Goal: Find specific page/section: Find specific page/section

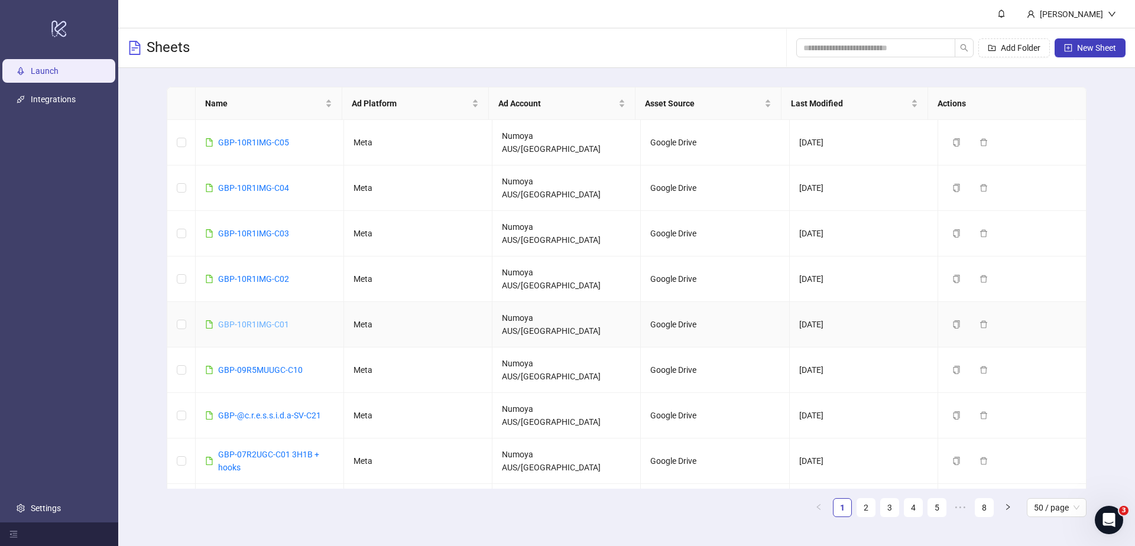
click at [268, 320] on link "GBP-10R1IMG-C01" at bounding box center [253, 324] width 71 height 9
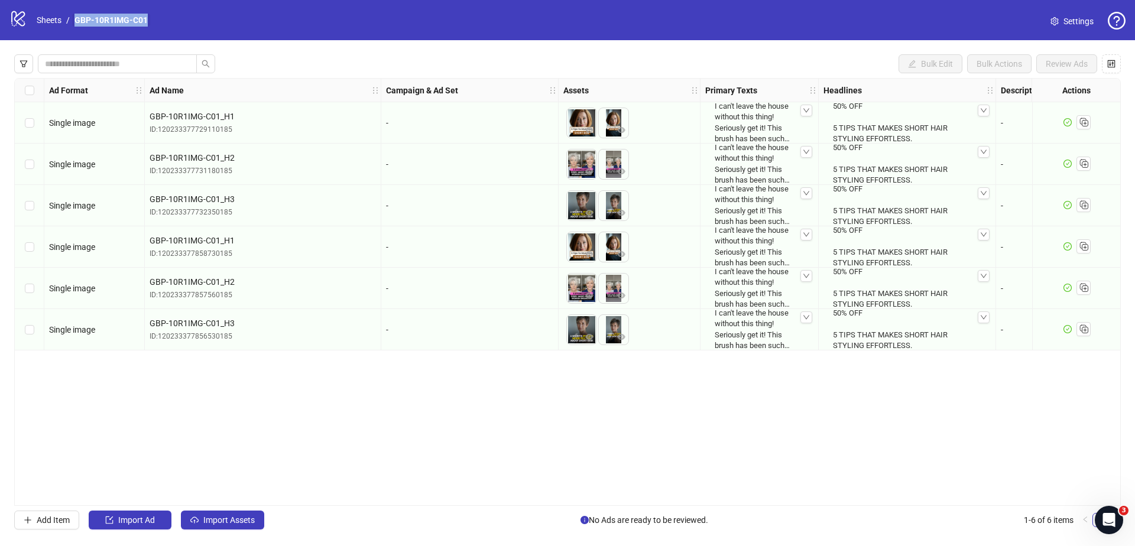
drag, startPoint x: 167, startPoint y: 21, endPoint x: 76, endPoint y: 20, distance: 91.6
click at [76, 20] on div "logo/logo-mobile Sheets / GBP-10R1IMG-C01 Settings" at bounding box center [567, 19] width 1116 height 21
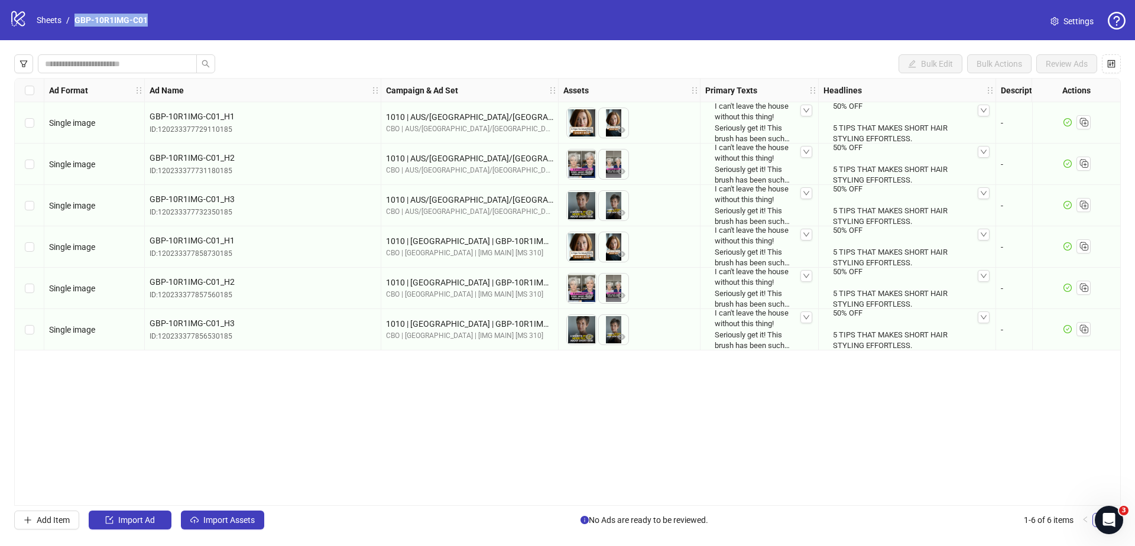
copy link "GBP-10R1IMG-C01"
click at [439, 419] on div "Ad Format Ad Name Campaign & Ad Set Assets Primary Texts Headlines Descriptions…" at bounding box center [567, 292] width 1107 height 428
click at [653, 498] on div "Ad Format Ad Name Campaign & Ad Set Assets Primary Texts Headlines Descriptions…" at bounding box center [567, 292] width 1107 height 428
drag, startPoint x: 656, startPoint y: 501, endPoint x: 915, endPoint y: 500, distance: 259.0
click at [915, 500] on div "Ad Format Ad Name Campaign & Ad Set Assets Primary Texts Headlines Descriptions…" at bounding box center [567, 292] width 1107 height 428
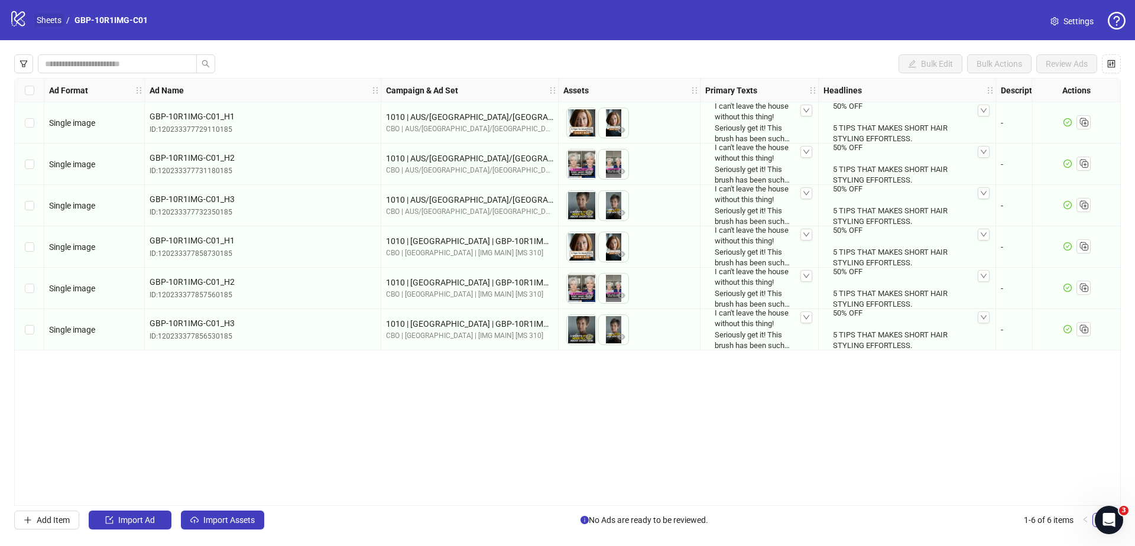
click at [59, 22] on link "Sheets" at bounding box center [49, 20] width 30 height 13
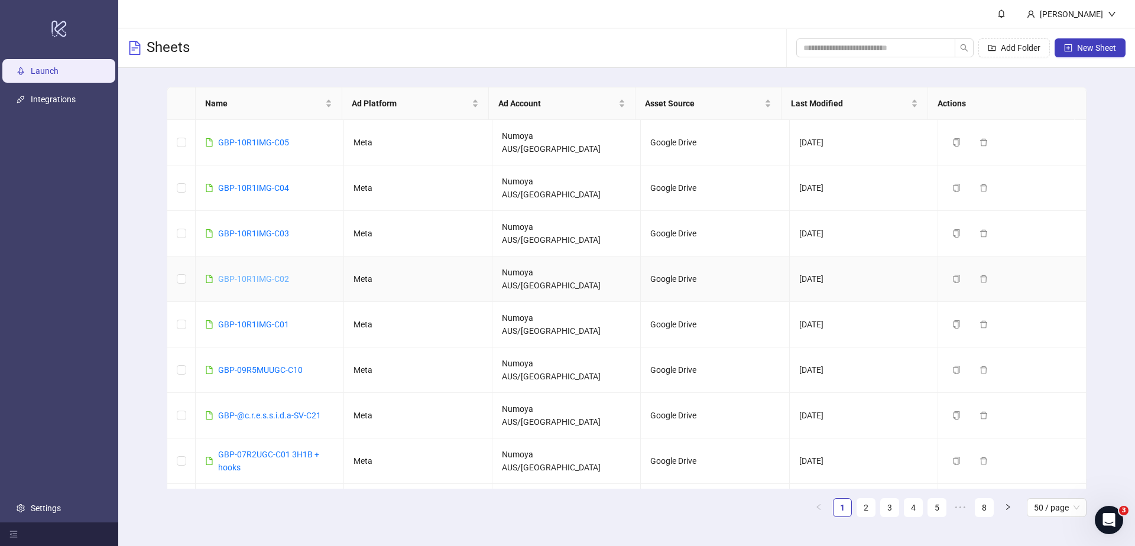
click at [280, 274] on link "GBP-10R1IMG-C02" at bounding box center [253, 278] width 71 height 9
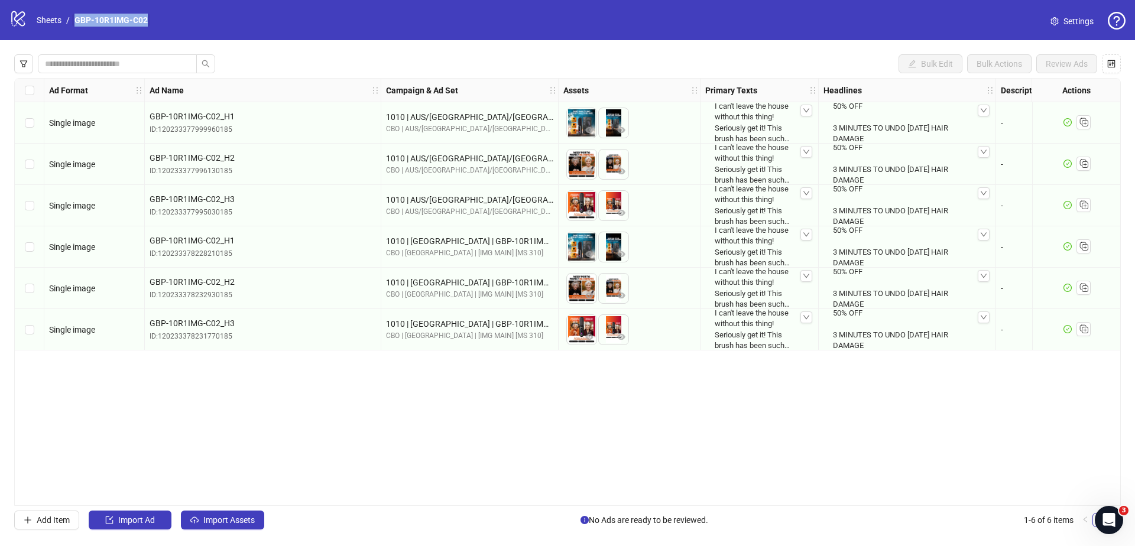
drag, startPoint x: 148, startPoint y: 18, endPoint x: 74, endPoint y: 21, distance: 74.0
click at [74, 21] on div "logo/logo-mobile Sheets / GBP-10R1IMG-C02 Settings" at bounding box center [567, 19] width 1116 height 21
copy link "GBP-10R1IMG-C02"
click at [484, 414] on div "Ad Format Ad Name Campaign & Ad Set Assets Primary Texts Headlines Descriptions…" at bounding box center [567, 292] width 1107 height 428
click at [676, 496] on div "Ad Format Ad Name Campaign & Ad Set Assets Primary Texts Headlines Descriptions…" at bounding box center [567, 292] width 1107 height 428
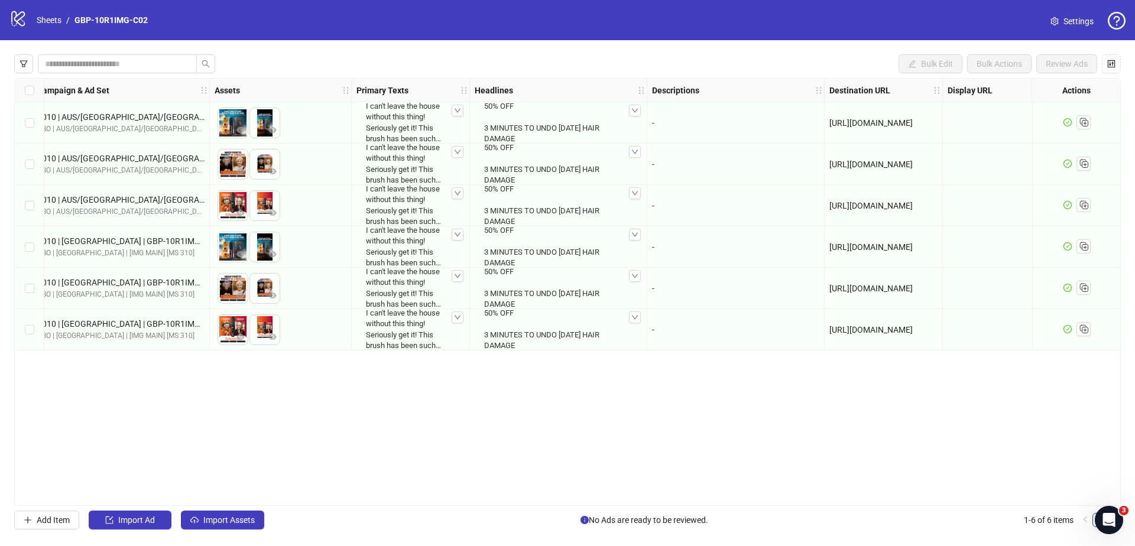
scroll to position [0, 764]
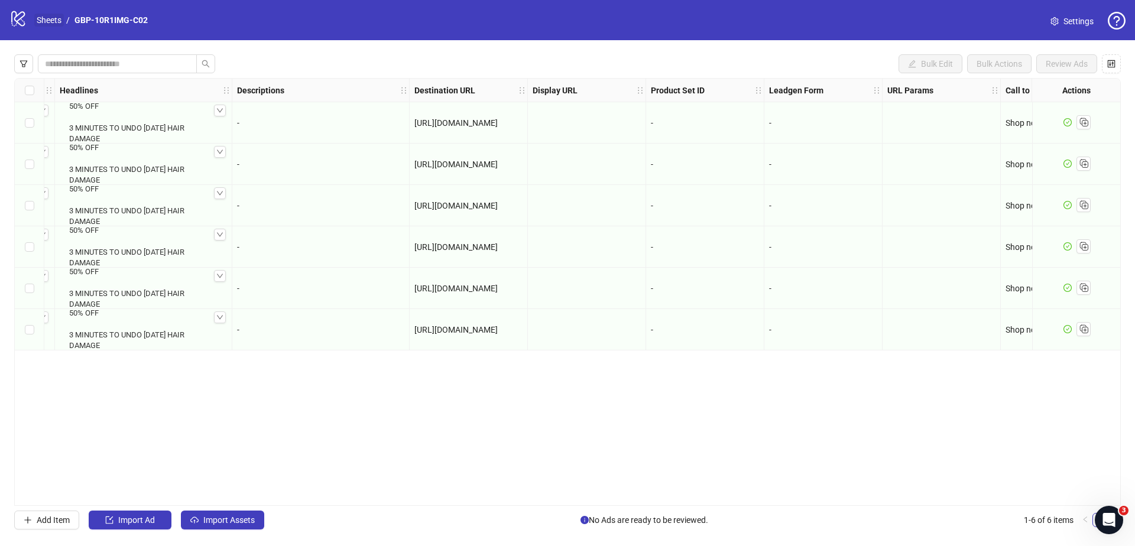
click at [56, 16] on link "Sheets" at bounding box center [49, 20] width 30 height 13
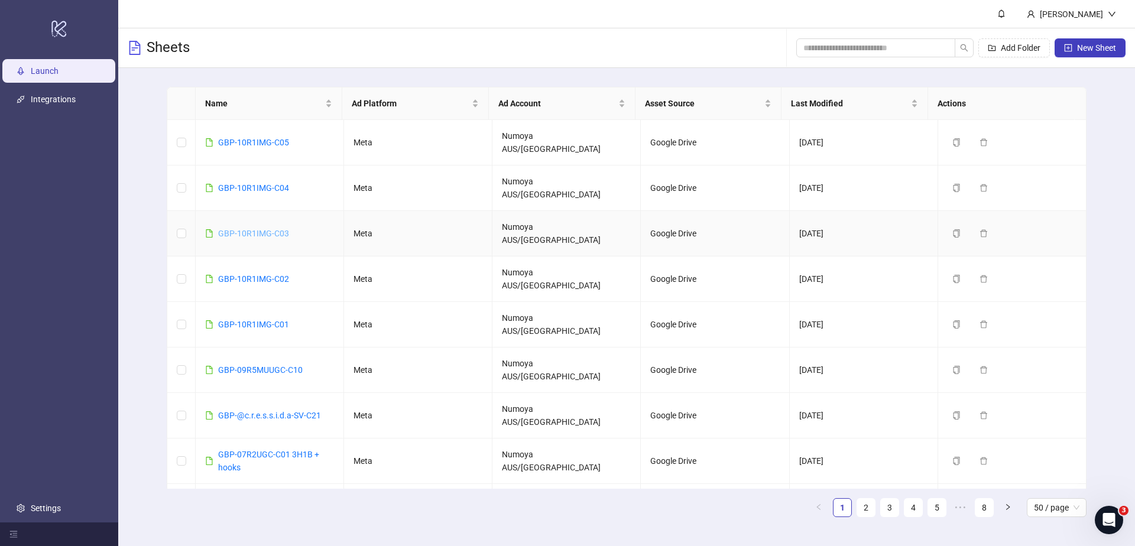
click at [278, 229] on link "GBP-10R1IMG-C03" at bounding box center [253, 233] width 71 height 9
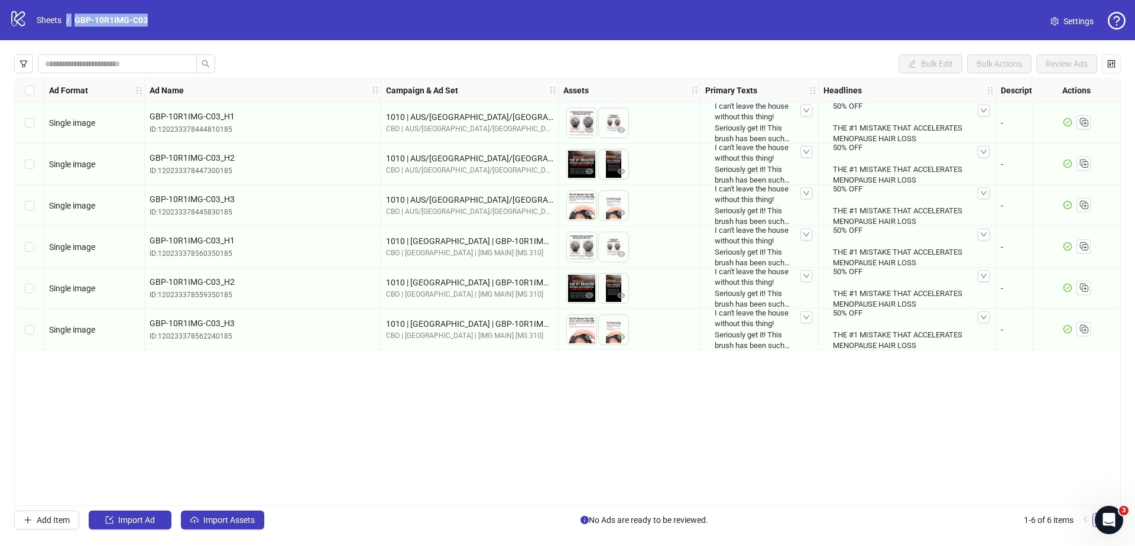
drag, startPoint x: 164, startPoint y: 24, endPoint x: 71, endPoint y: 14, distance: 94.0
click at [71, 14] on div "logo/logo-mobile Sheets / GBP-10R1IMG-C03 Settings" at bounding box center [567, 19] width 1116 height 21
click at [117, 24] on link "GBP-10R1IMG-C03" at bounding box center [111, 20] width 78 height 13
drag, startPoint x: 166, startPoint y: 23, endPoint x: 75, endPoint y: 18, distance: 90.6
click at [75, 18] on div "logo/logo-mobile Sheets / GBP-10R1IMG-C03 Settings" at bounding box center [567, 19] width 1116 height 21
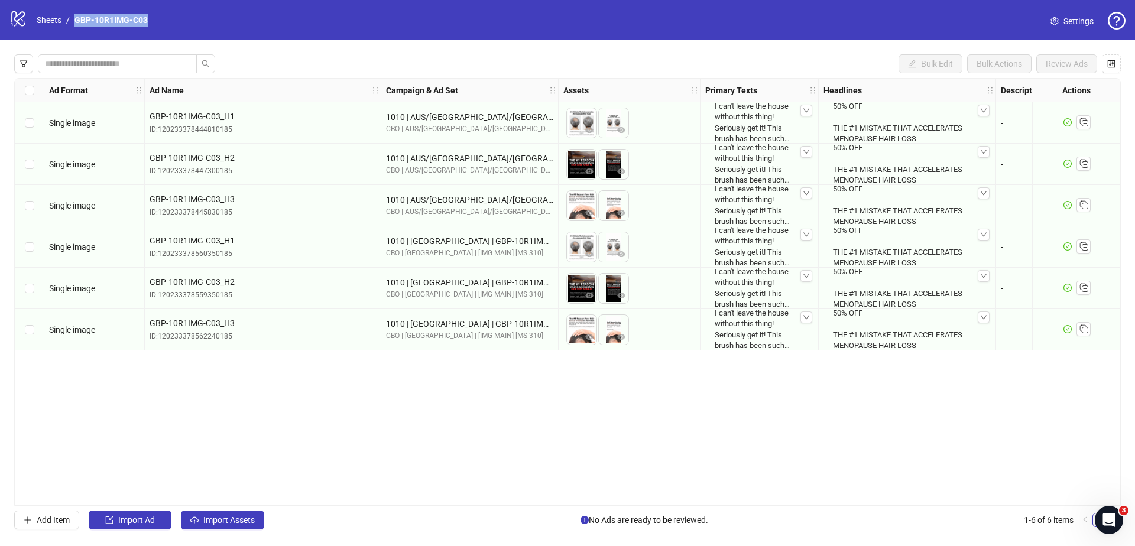
copy link "GBP-10R1IMG-C03"
click at [404, 375] on div "Ad Format Ad Name Campaign & Ad Set Assets Primary Texts Headlines Descriptions…" at bounding box center [567, 292] width 1107 height 428
click at [41, 12] on div "logo/logo-mobile Sheets / GBP-10R1IMG-C03" at bounding box center [80, 19] width 143 height 21
click at [53, 19] on link "Sheets" at bounding box center [49, 20] width 30 height 13
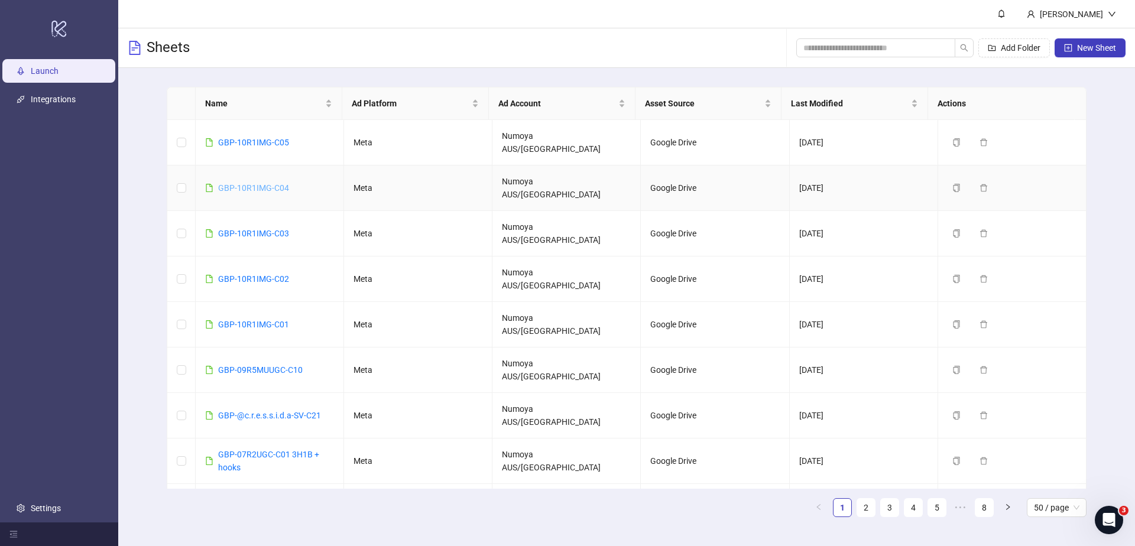
click at [274, 183] on link "GBP-10R1IMG-C04" at bounding box center [253, 187] width 71 height 9
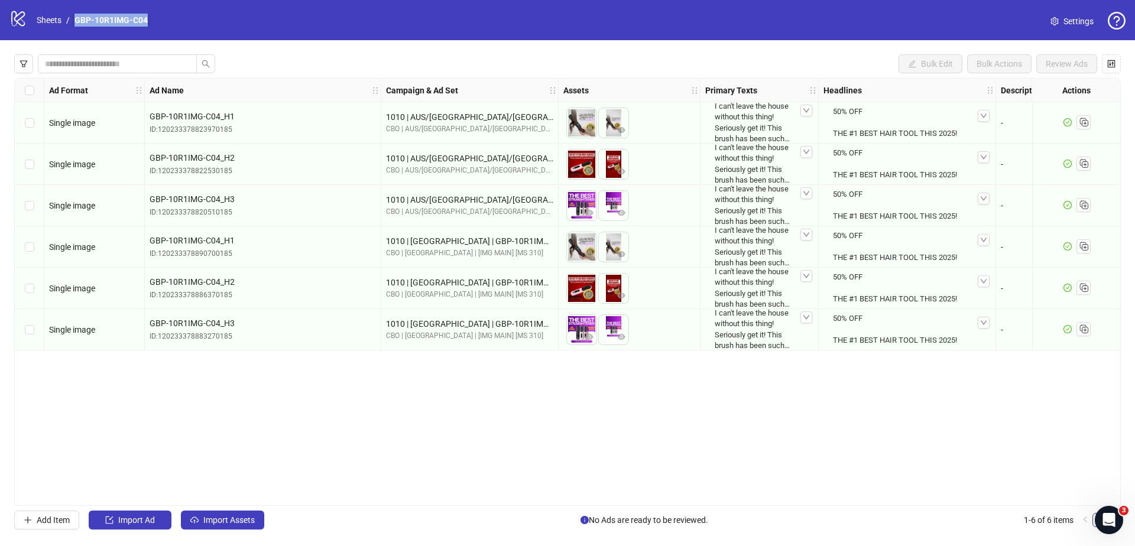
drag, startPoint x: 153, startPoint y: 21, endPoint x: 76, endPoint y: 17, distance: 77.0
click at [76, 17] on div "logo/logo-mobile Sheets / GBP-10R1IMG-C04 Settings" at bounding box center [567, 19] width 1116 height 21
copy link "GBP-10R1IMG-C04"
click at [476, 400] on div "Ad Format Ad Name Campaign & Ad Set Assets Primary Texts Headlines Descriptions…" at bounding box center [567, 292] width 1107 height 428
click at [51, 18] on link "Sheets" at bounding box center [49, 20] width 30 height 13
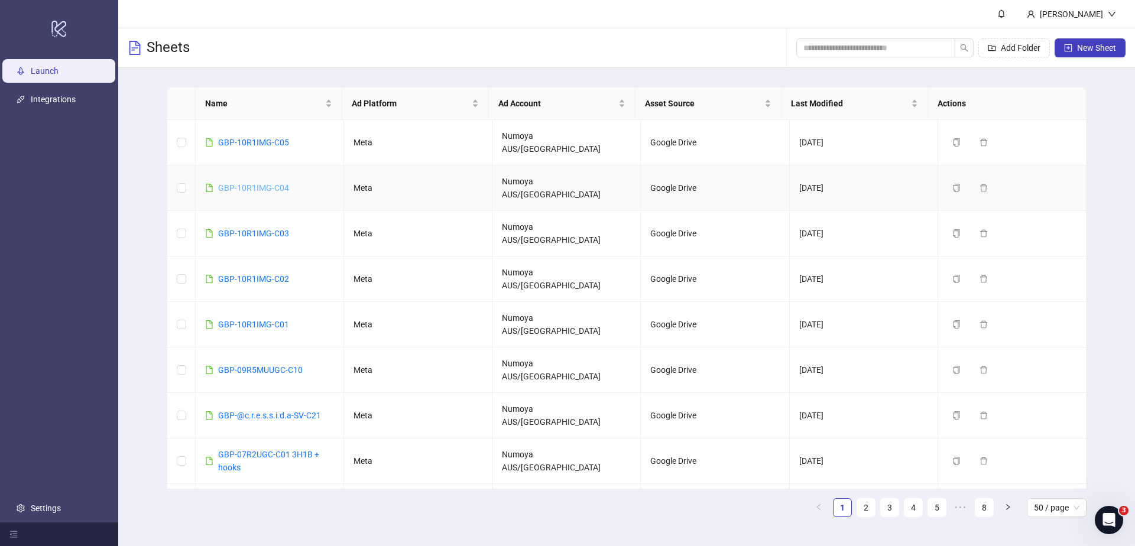
click at [254, 183] on link "GBP-10R1IMG-C04" at bounding box center [253, 187] width 71 height 9
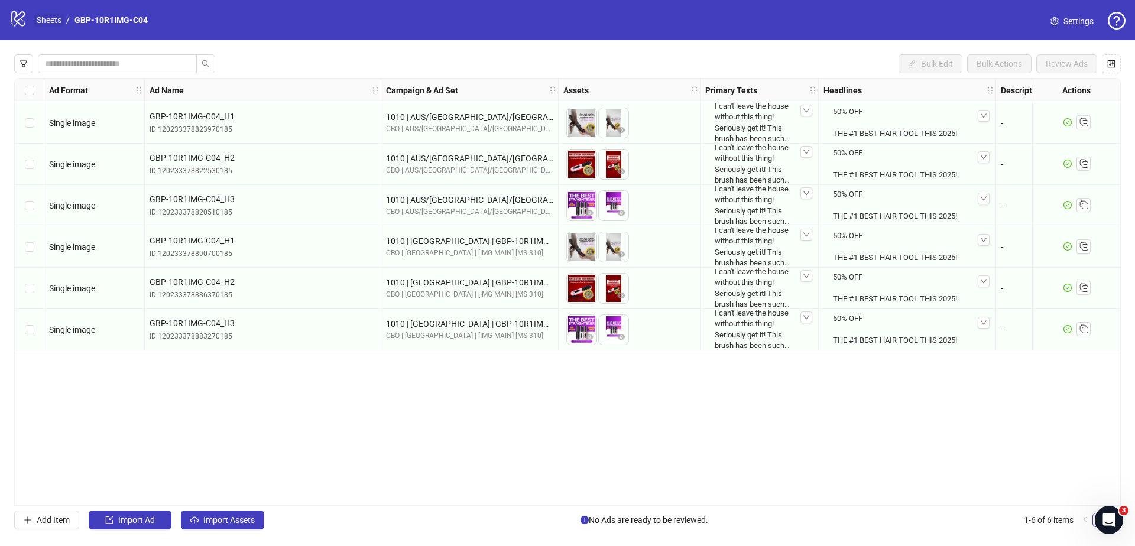
click at [34, 15] on link "Sheets" at bounding box center [49, 20] width 30 height 13
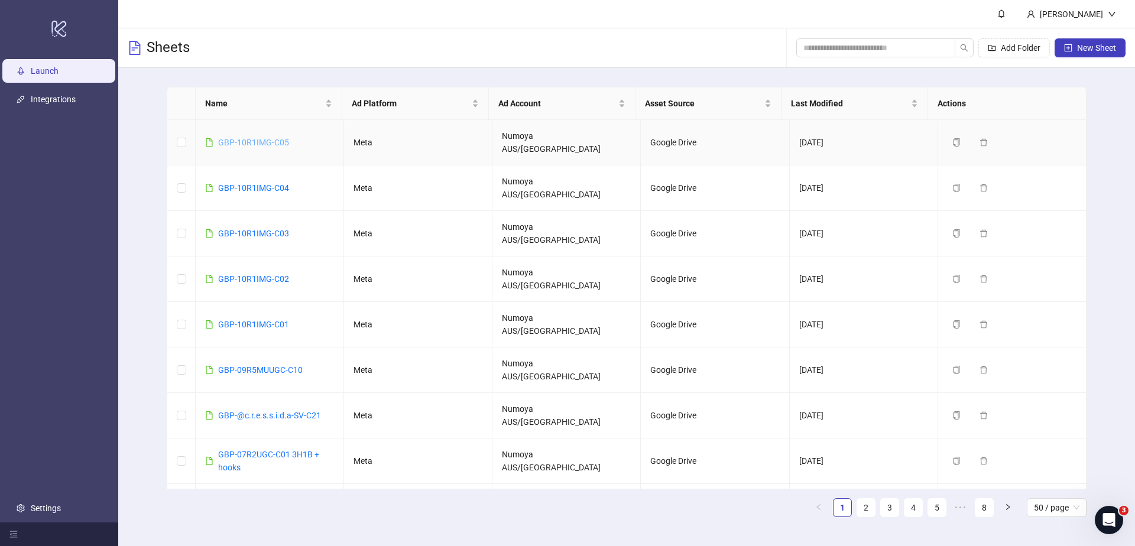
click at [244, 138] on link "GBP-10R1IMG-C05" at bounding box center [253, 142] width 71 height 9
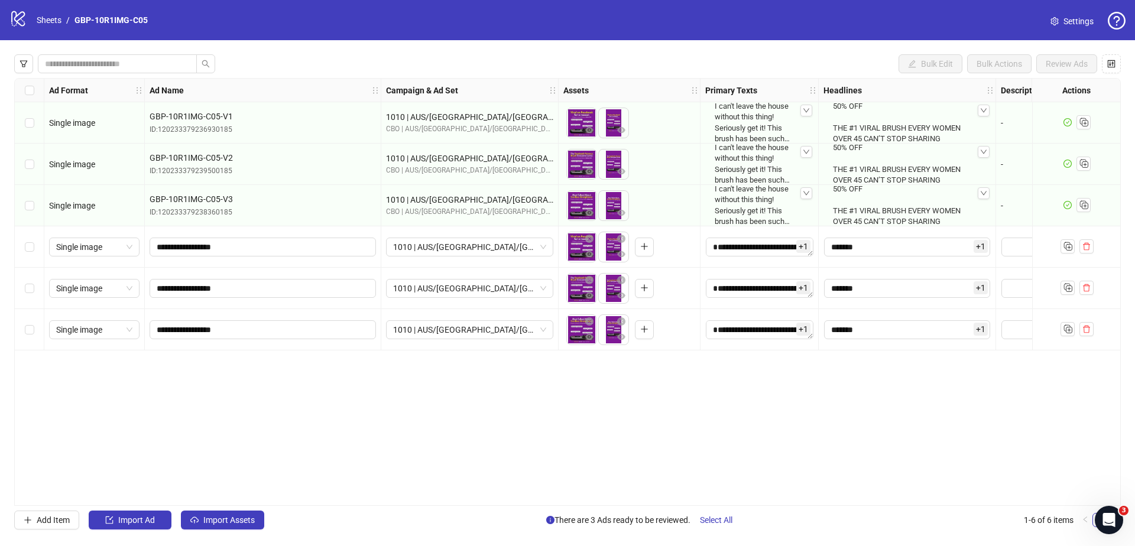
click at [655, 498] on div "Ad Format Ad Name Campaign & Ad Set Assets Primary Texts Headlines Descriptions…" at bounding box center [567, 292] width 1107 height 428
drag, startPoint x: 658, startPoint y: 499, endPoint x: 991, endPoint y: 501, distance: 332.9
click at [991, 501] on div "Ad Format Ad Name Campaign & Ad Set Assets Primary Texts Headlines Descriptions…" at bounding box center [567, 292] width 1107 height 428
click at [56, 16] on link "Sheets" at bounding box center [49, 20] width 30 height 13
